Goal: Task Accomplishment & Management: Find specific page/section

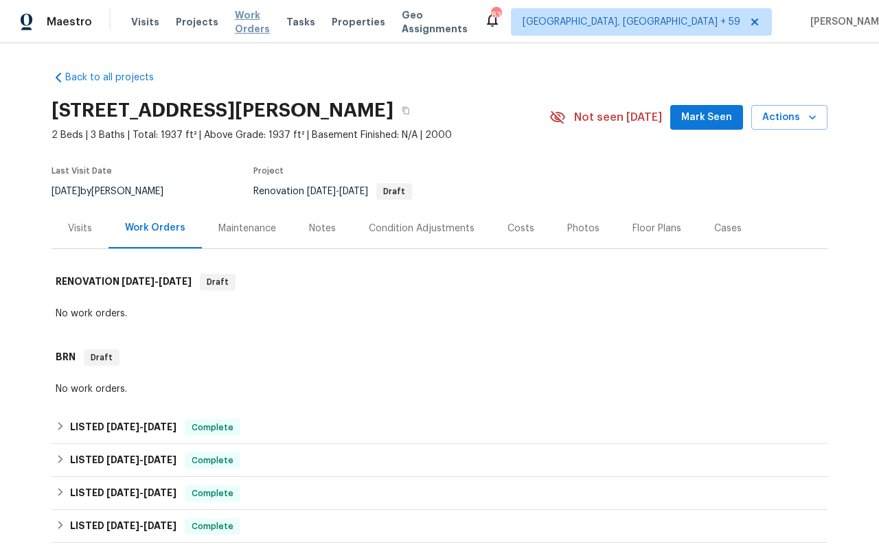
click at [268, 23] on span "Work Orders" at bounding box center [252, 21] width 35 height 27
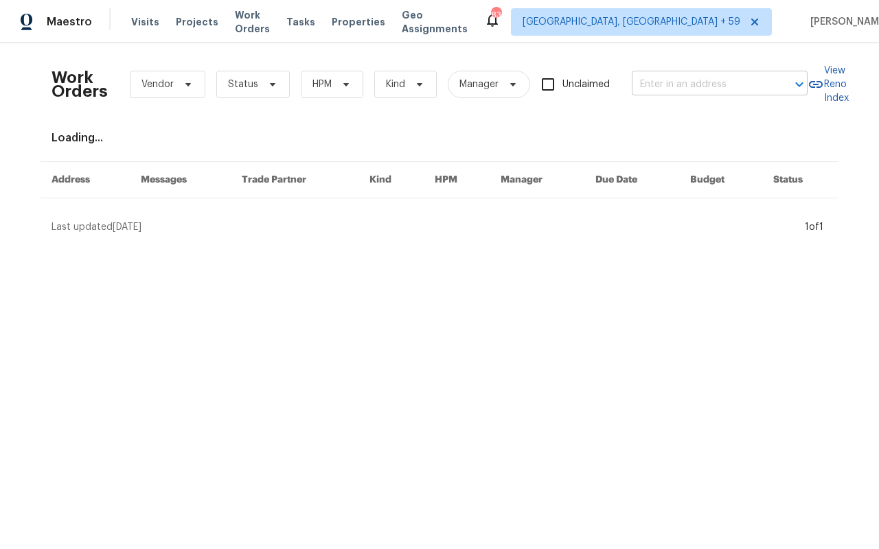
click at [637, 86] on input "text" at bounding box center [699, 84] width 137 height 21
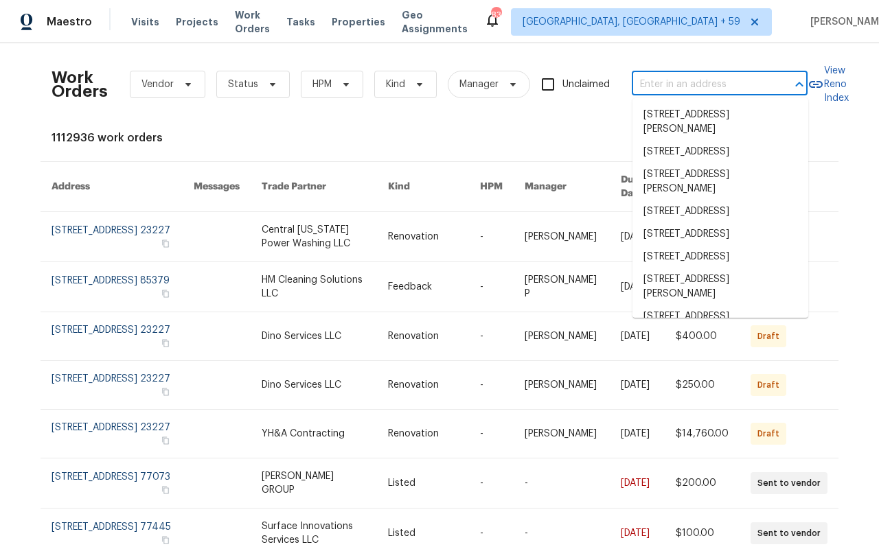
paste input "[STREET_ADDRESS][PERSON_NAME]"
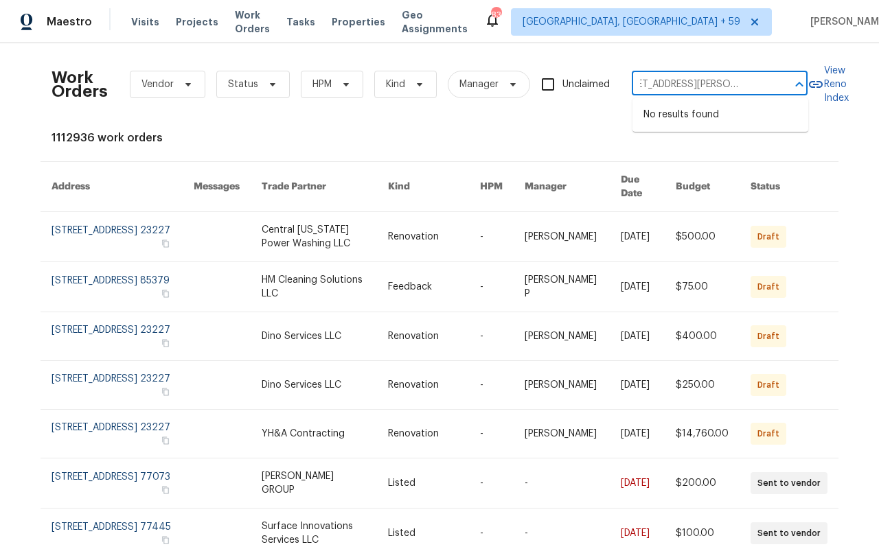
type input "[STREET_ADDRESS][PERSON_NAME]"
click at [682, 73] on div "Work Orders Vendor Status HPM Kind Manager Unclaimed ​" at bounding box center [429, 84] width 756 height 60
click at [677, 84] on input "text" at bounding box center [699, 84] width 137 height 21
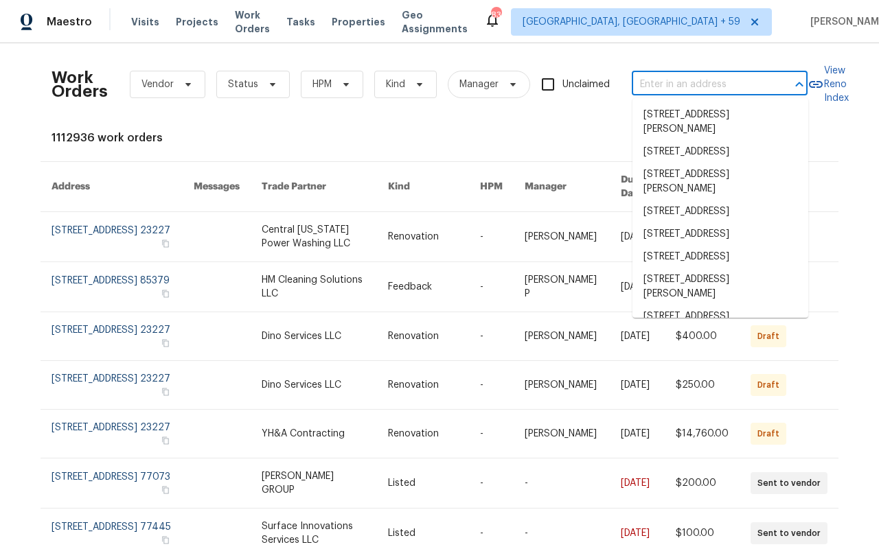
click at [677, 84] on input "text" at bounding box center [699, 84] width 137 height 21
paste input "[STREET_ADDRESS][PERSON_NAME]"
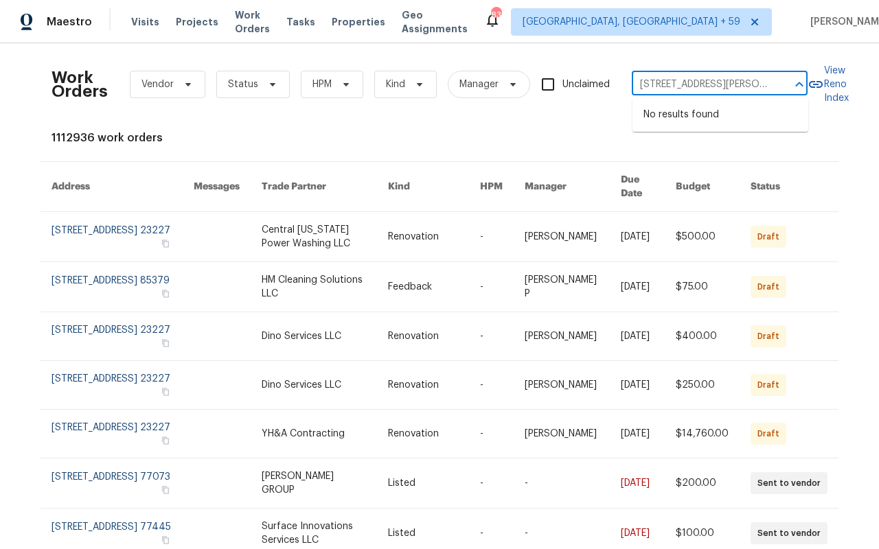
scroll to position [0, 62]
click at [665, 88] on input "[STREET_ADDRESS][PERSON_NAME]" at bounding box center [699, 84] width 137 height 21
drag, startPoint x: 648, startPoint y: 84, endPoint x: 817, endPoint y: 84, distance: 169.5
click at [817, 84] on div "Work Orders Vendor Status HPM Kind Manager Unclaimed [STREET_ADDRESS][PERSON_NA…" at bounding box center [439, 84] width 776 height 60
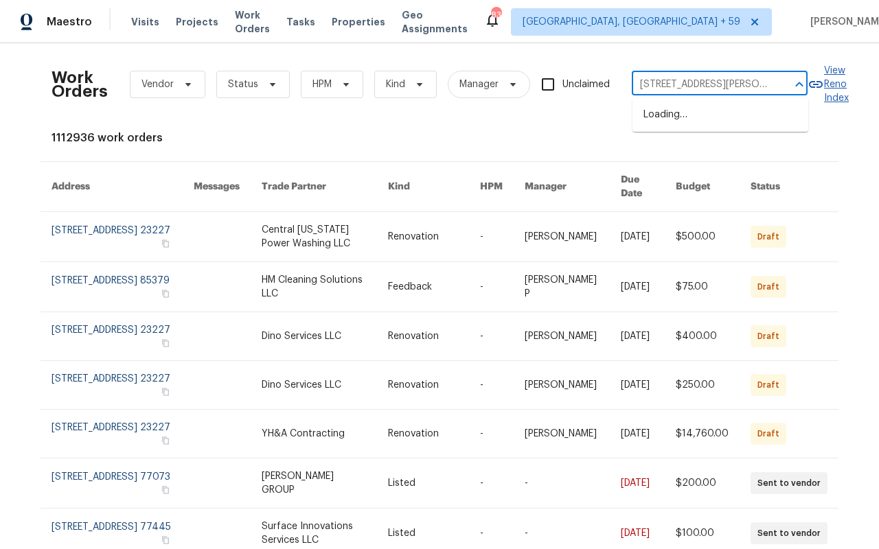
type input "[STREET_ADDRESS][PERSON_NAME][PERSON_NAME]"
click at [734, 125] on li "[STREET_ADDRESS][PERSON_NAME]" at bounding box center [720, 122] width 176 height 37
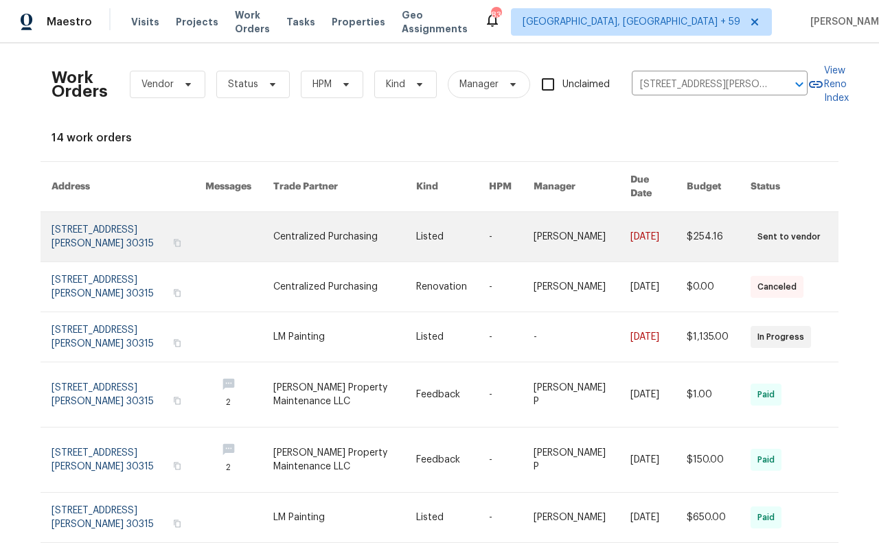
click at [97, 224] on link at bounding box center [128, 236] width 154 height 49
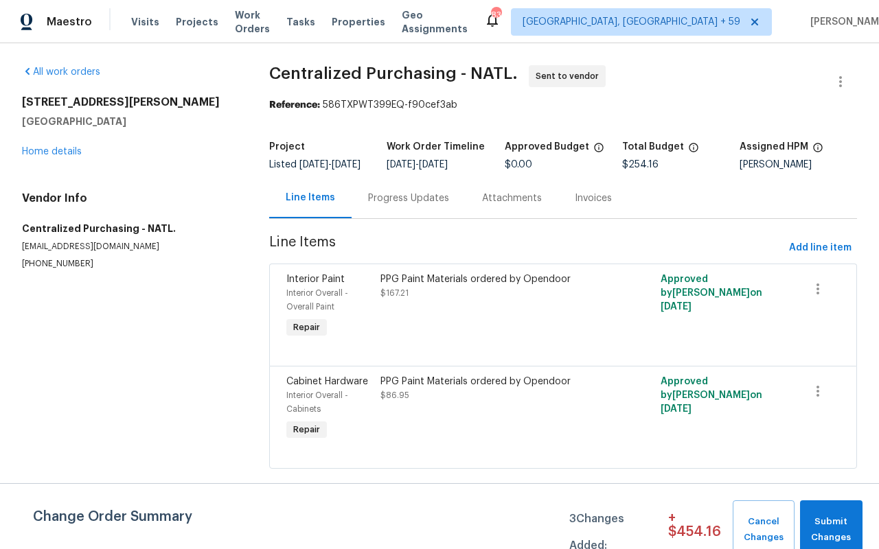
click at [18, 148] on div "All work orders [STREET_ADDRESS][PERSON_NAME] Home details Vendor Info Centrali…" at bounding box center [439, 275] width 879 height 464
click at [40, 154] on link "Home details" at bounding box center [52, 152] width 60 height 10
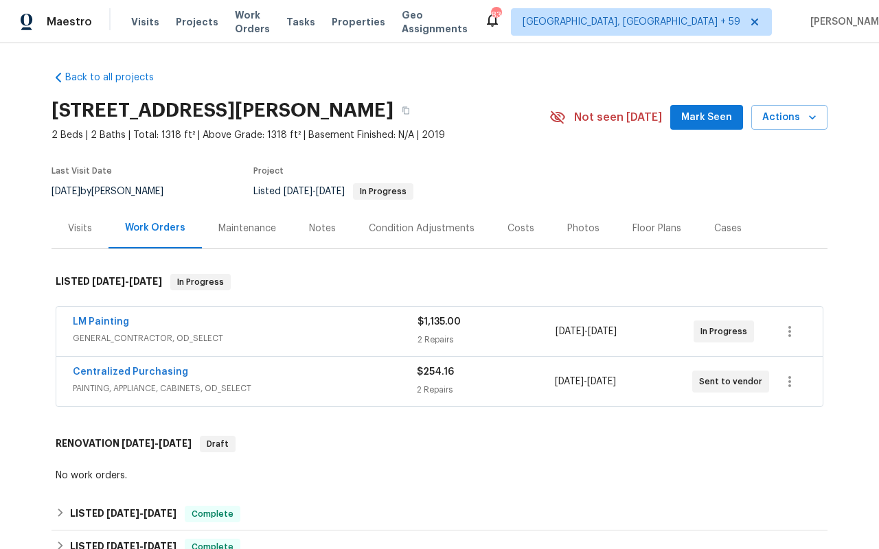
click at [262, 14] on div "Visits Projects Work Orders Tasks Properties Geo Assignments" at bounding box center [307, 21] width 353 height 27
click at [262, 18] on span "Work Orders" at bounding box center [252, 21] width 35 height 27
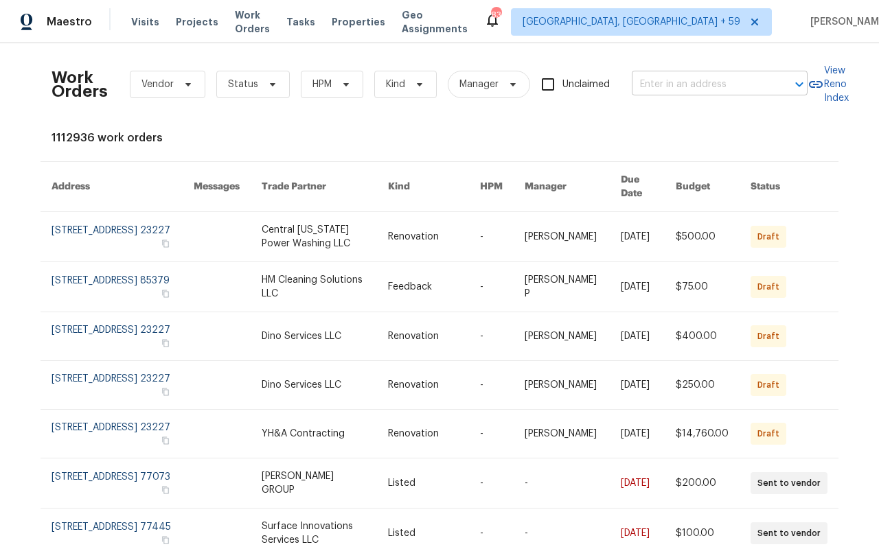
click at [664, 82] on input "text" at bounding box center [699, 84] width 137 height 21
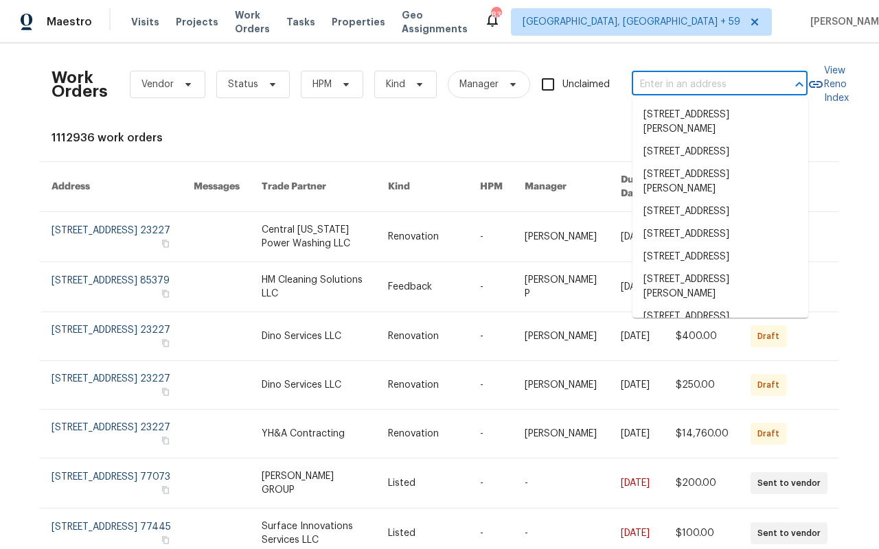
paste input "[STREET_ADDRESS][PERSON_NAME]"
type input "[STREET_ADDRESS][PERSON_NAME]"
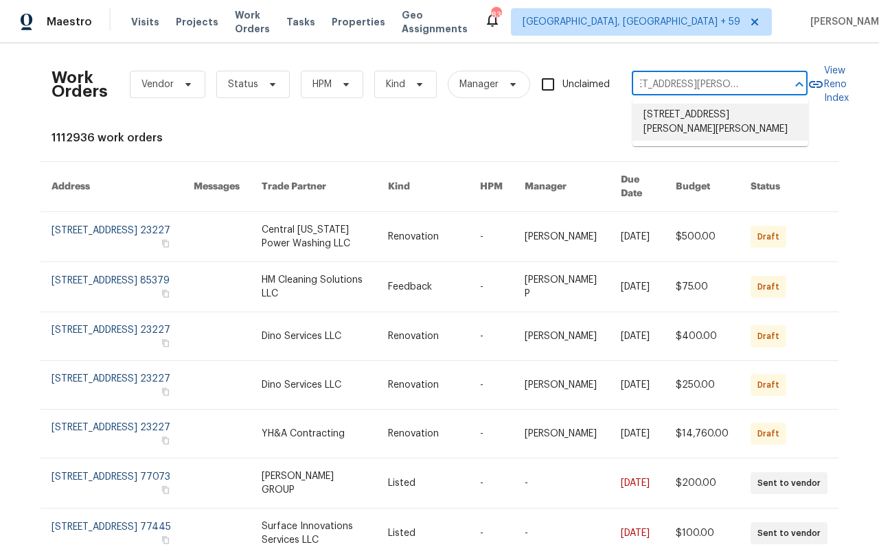
click at [686, 115] on li "[STREET_ADDRESS][PERSON_NAME][PERSON_NAME]" at bounding box center [720, 122] width 176 height 37
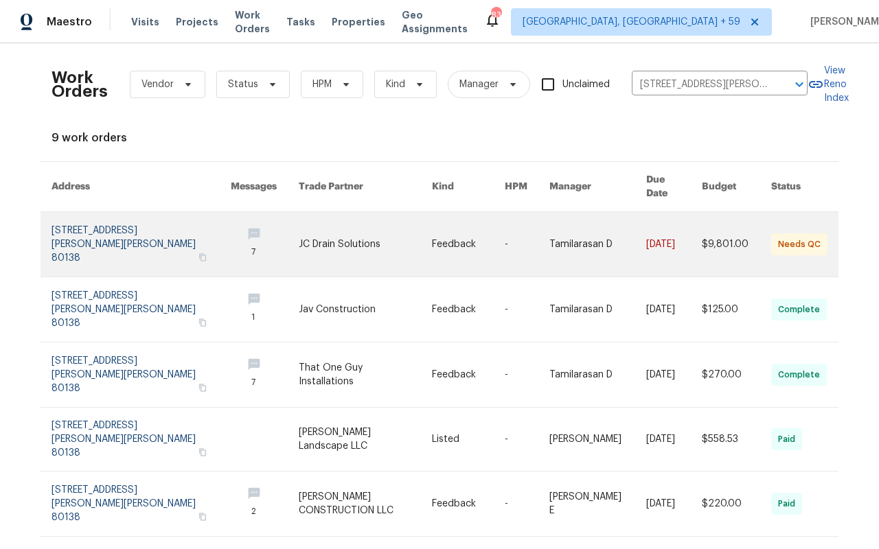
click at [91, 218] on link at bounding box center [140, 244] width 179 height 65
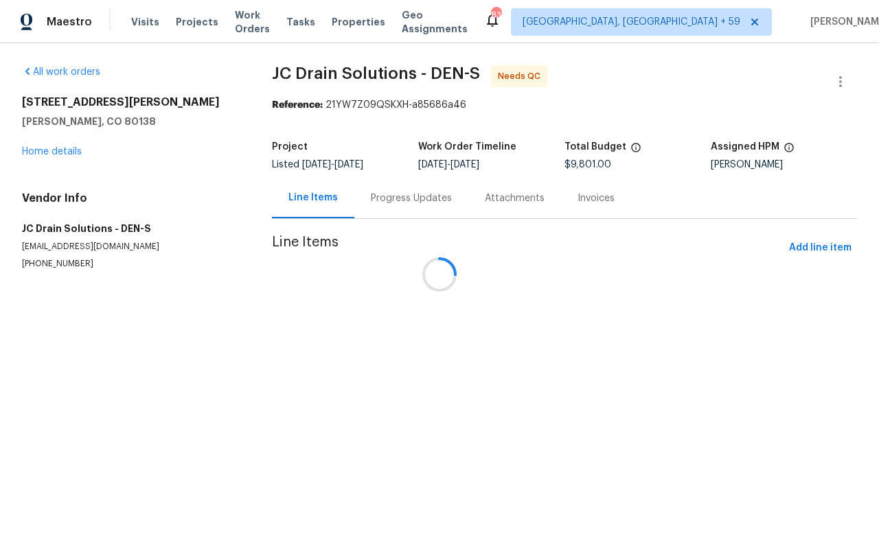
click at [57, 143] on div at bounding box center [439, 274] width 879 height 549
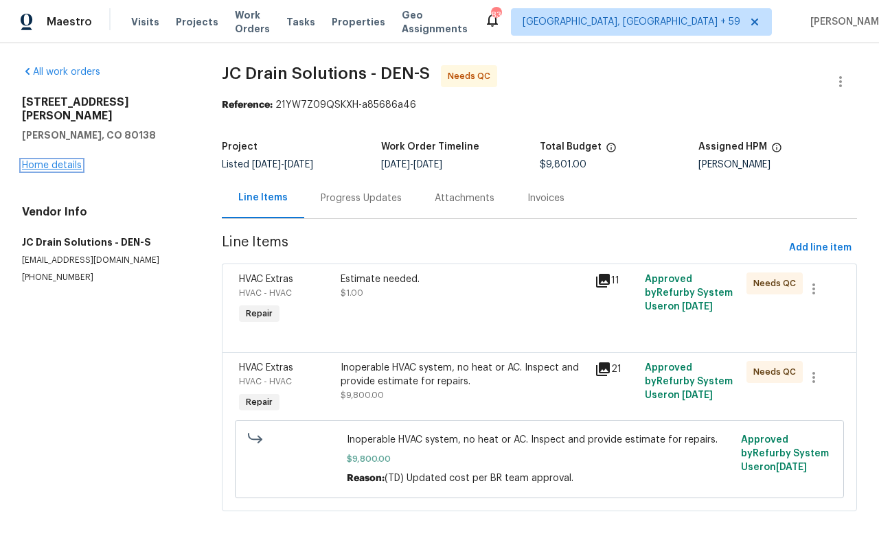
click at [57, 161] on link "Home details" at bounding box center [52, 166] width 60 height 10
